Goal: Use online tool/utility

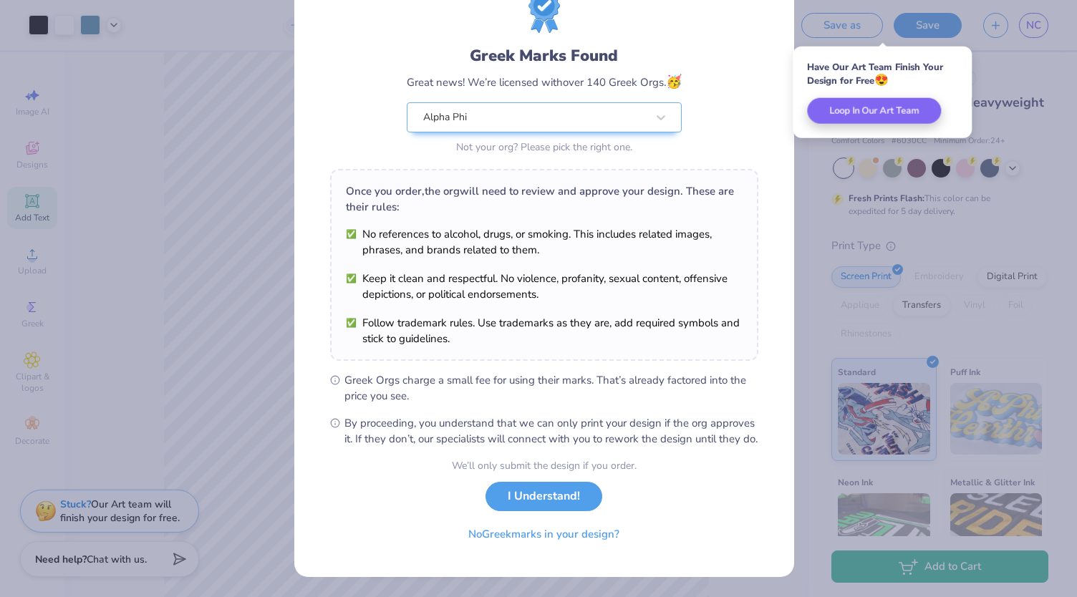
scroll to position [72, 0]
click at [590, 536] on button "No Greek marks in your design?" at bounding box center [543, 530] width 175 height 29
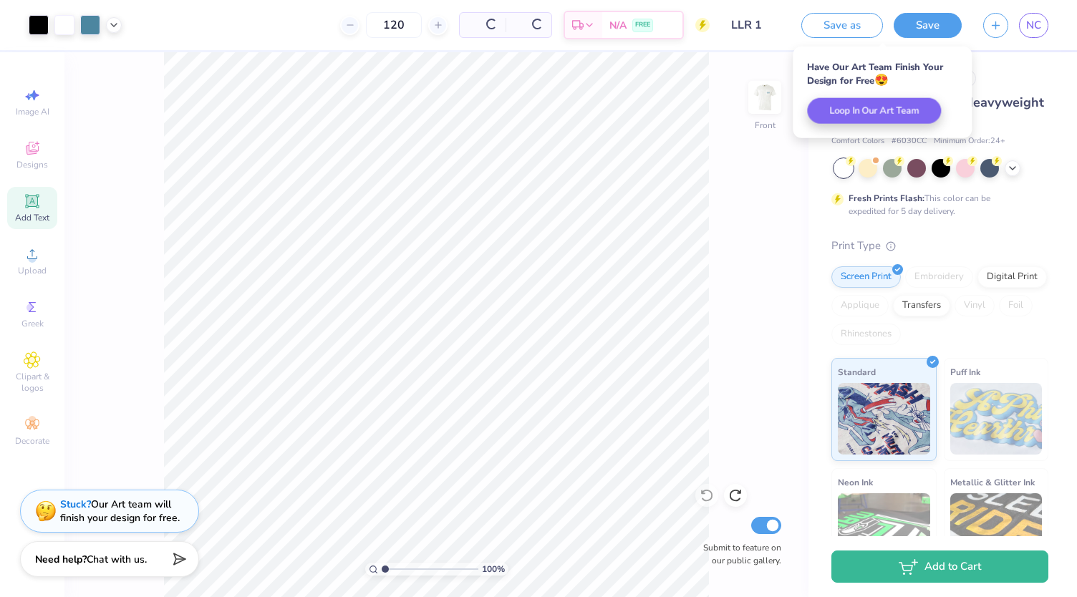
scroll to position [0, 0]
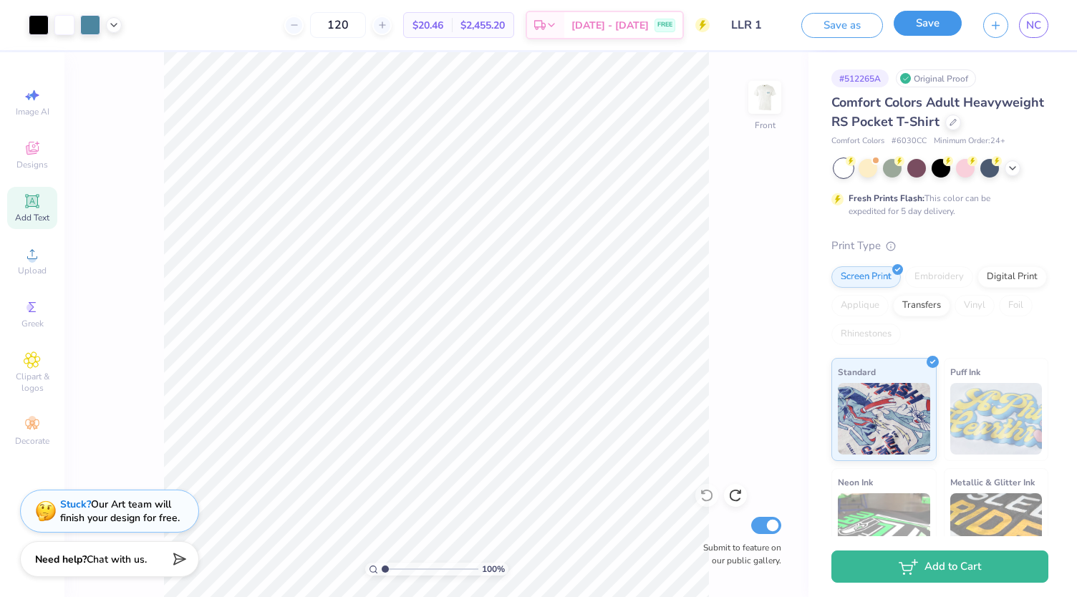
click at [926, 26] on button "Save" at bounding box center [928, 23] width 68 height 25
click at [732, 49] on div "Design Title LLR 1" at bounding box center [755, 25] width 70 height 50
type input "2.03744189916662"
click at [392, 32] on div at bounding box center [381, 25] width 19 height 19
type input "121"
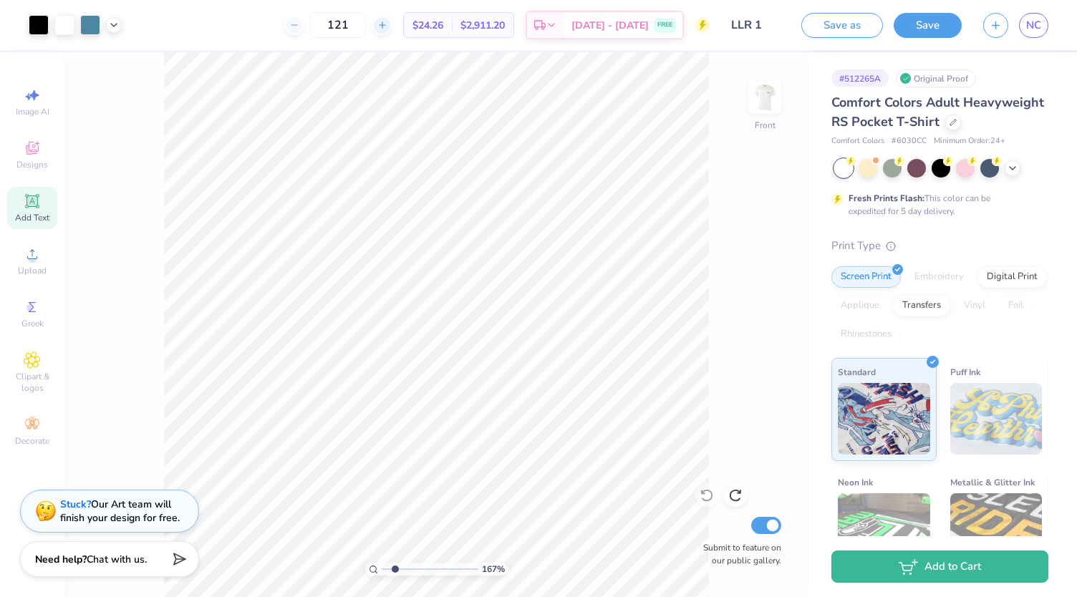
type input "1.67002136679953"
click at [366, 24] on input "121" at bounding box center [338, 25] width 56 height 26
type input "1"
type input "200"
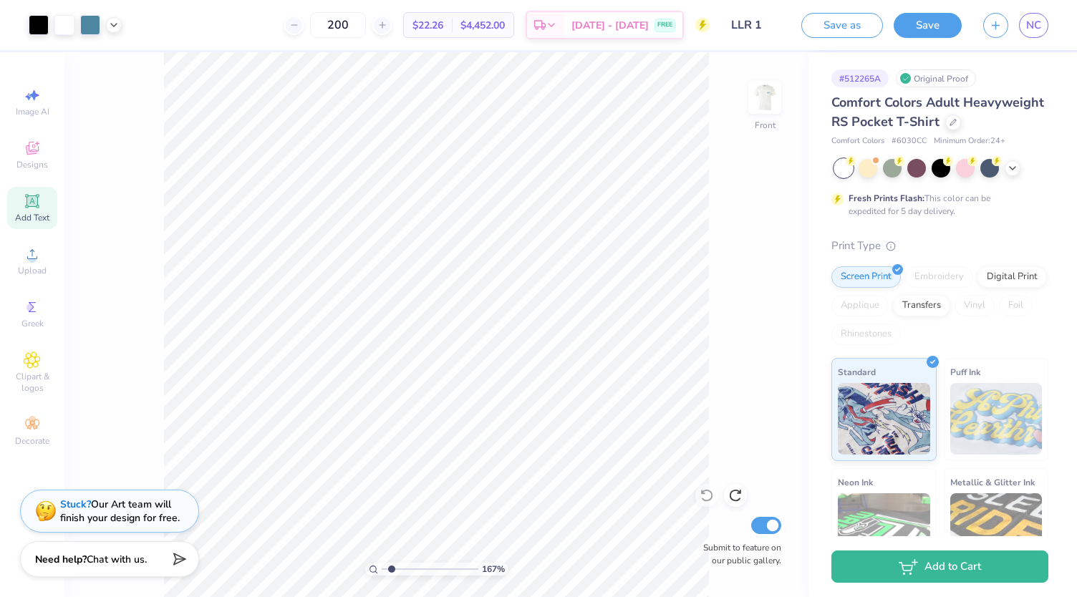
click at [729, 402] on div "167 % Front Submit to feature on our public gallery." at bounding box center [436, 324] width 744 height 545
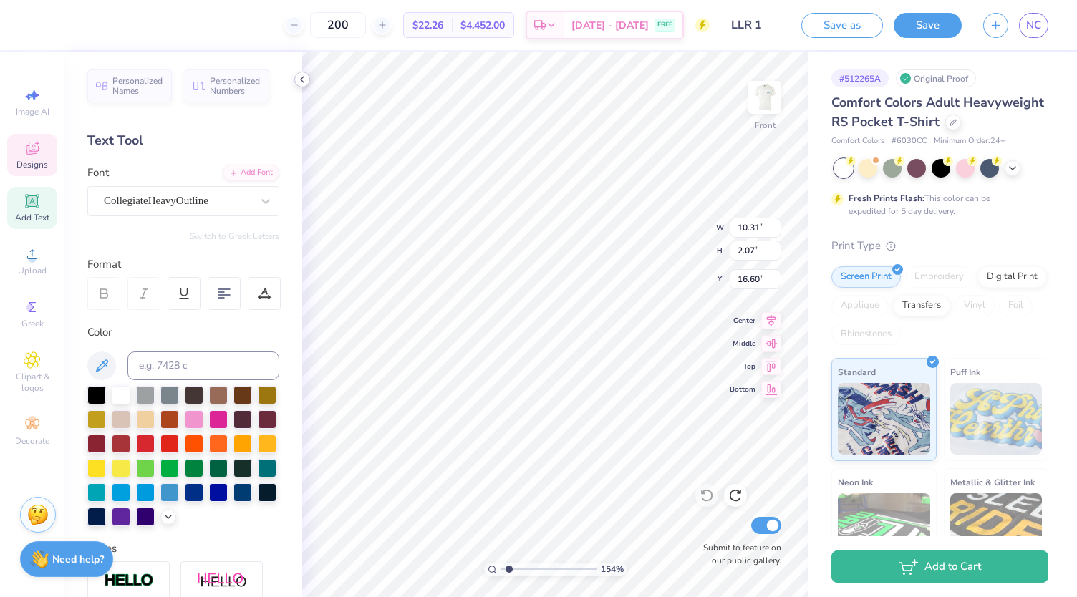
click at [302, 78] on polyline at bounding box center [302, 80] width 3 height 6
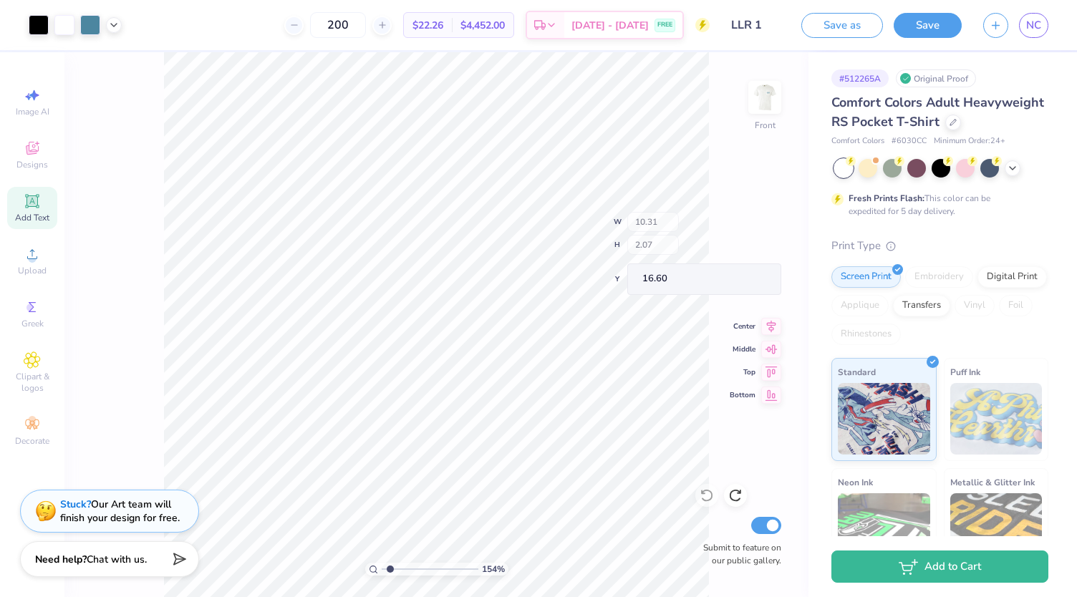
type input "1.54193343740003"
